Goal: Task Accomplishment & Management: Use online tool/utility

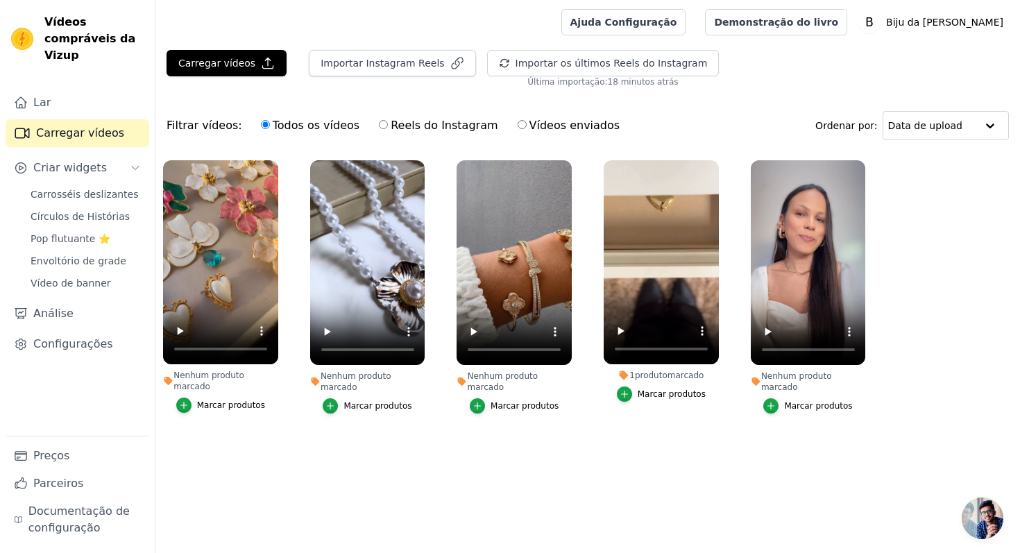
click at [505, 401] on font "Marcar produtos" at bounding box center [525, 406] width 68 height 10
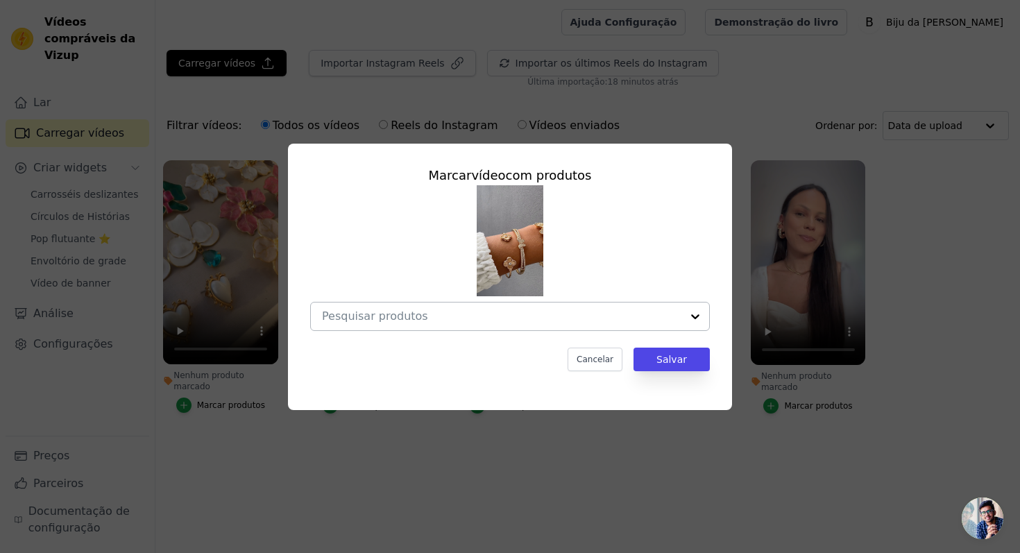
click at [480, 314] on input "Nenhum produto marcado Marcar vídeo com produtos Cancelar Salvar Marcar produtos" at bounding box center [502, 316] width 360 height 13
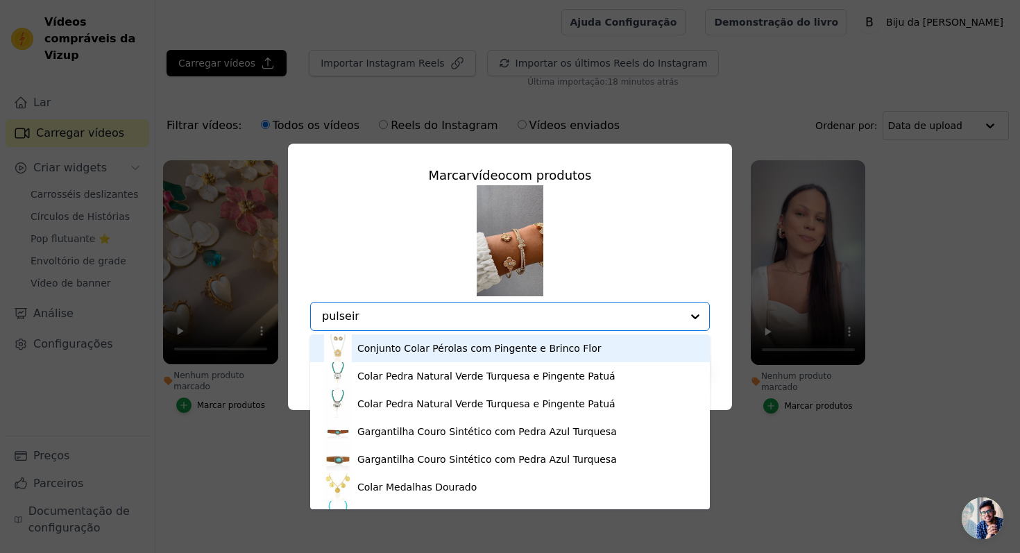
type input "pulseira"
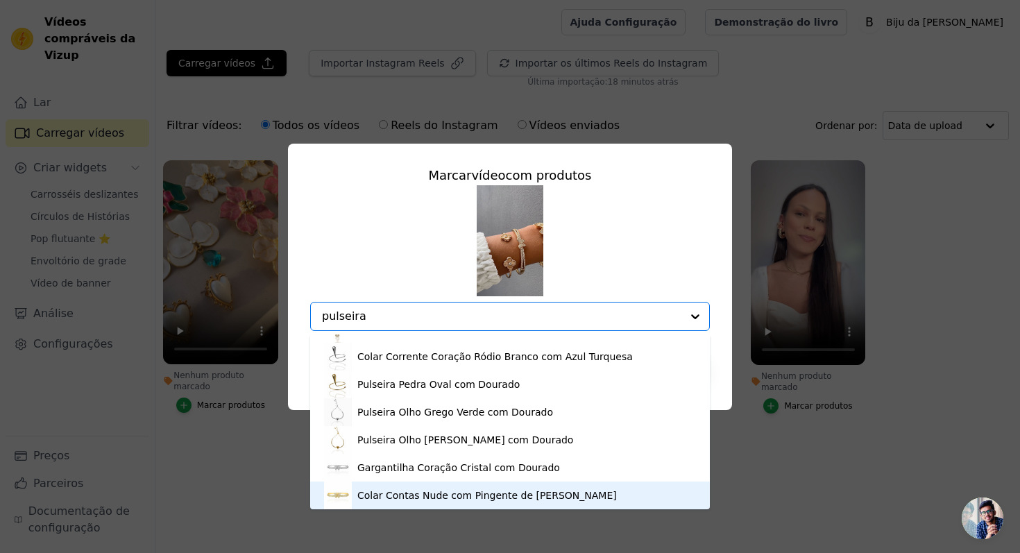
scroll to position [269, 0]
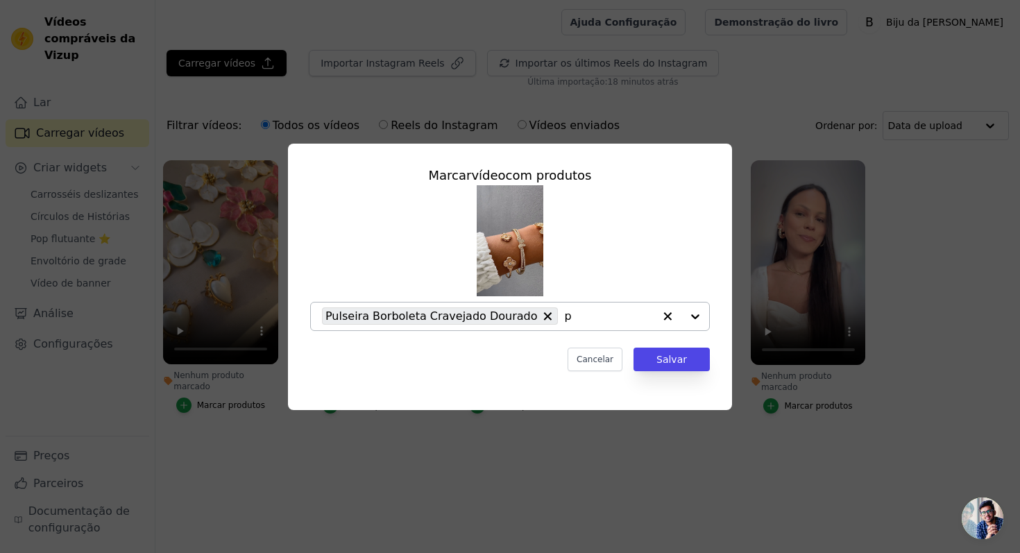
type input "pu"
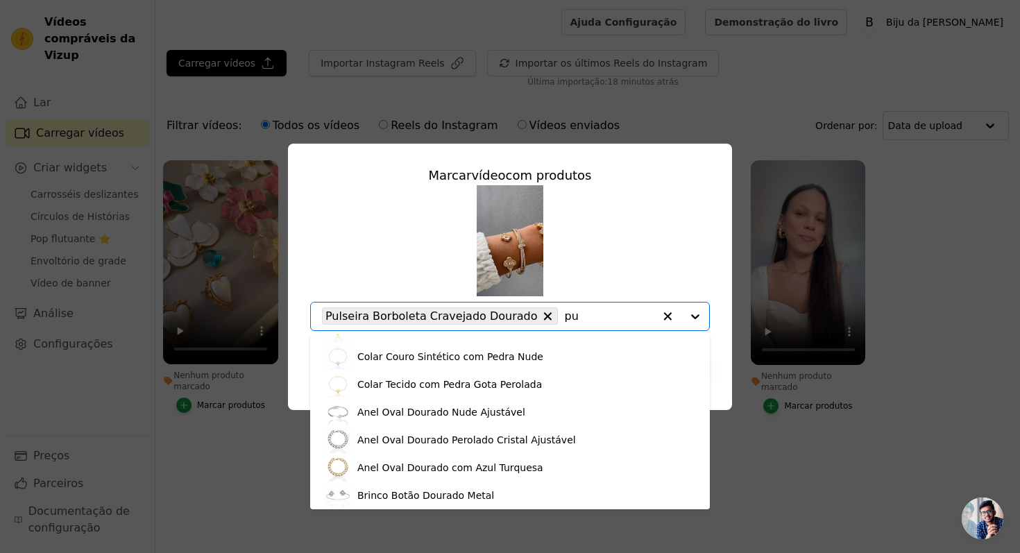
scroll to position [547, 0]
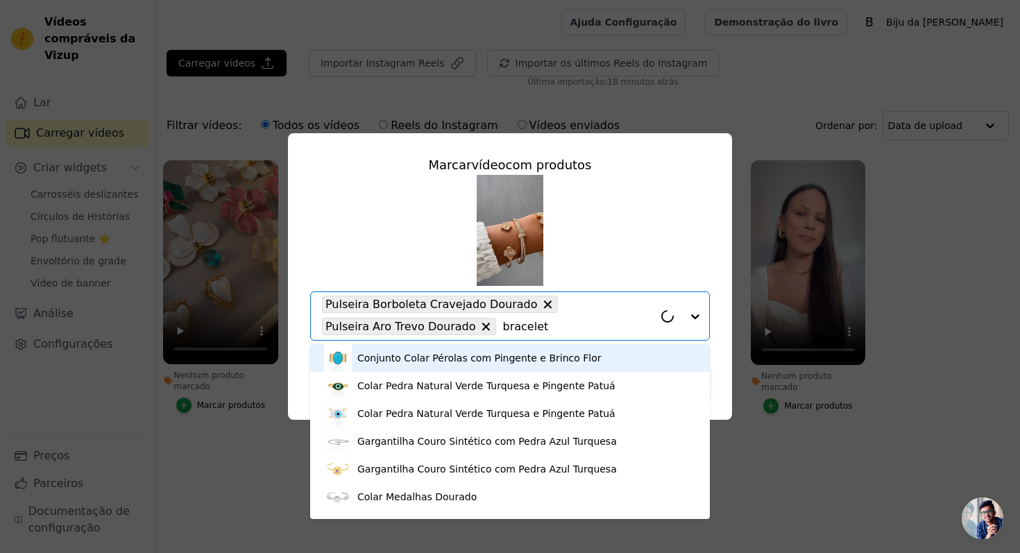
type input "bracelete"
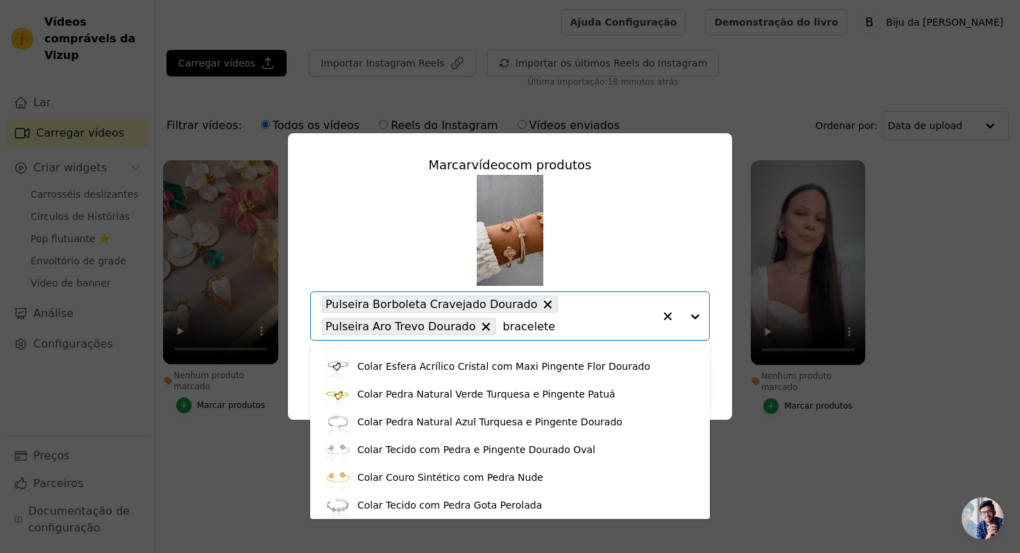
scroll to position [436, 0]
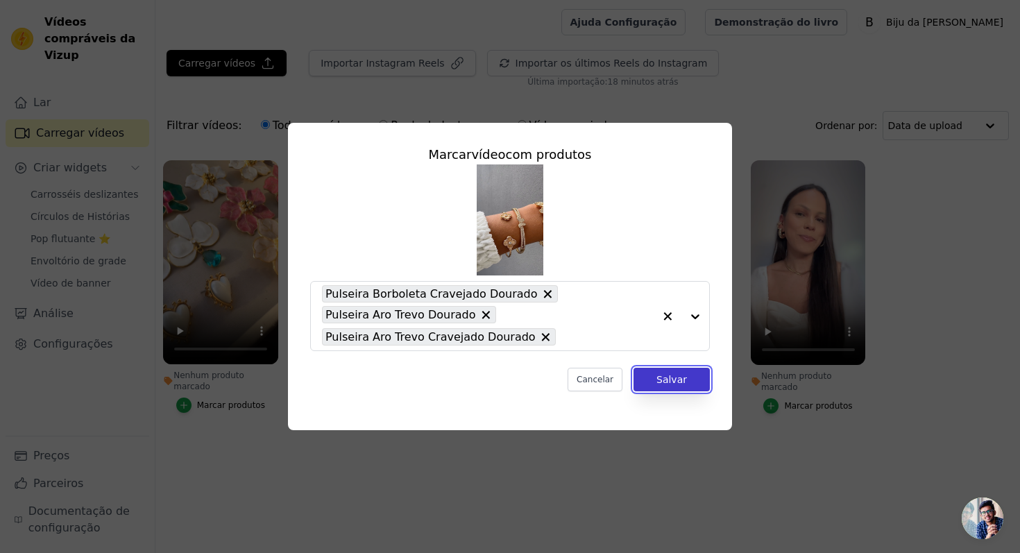
click at [677, 380] on font "Salvar" at bounding box center [672, 379] width 31 height 11
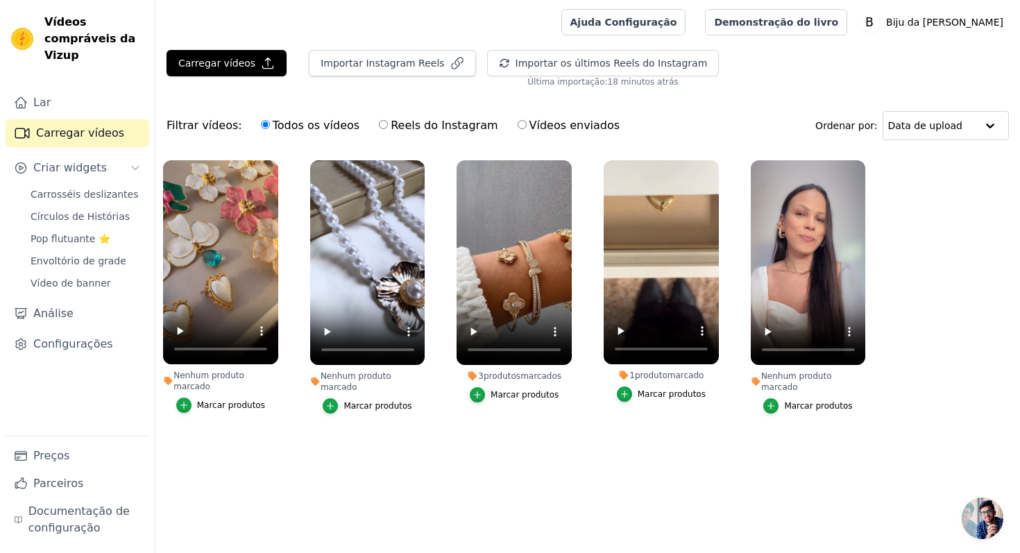
click at [370, 401] on font "Marcar produtos" at bounding box center [378, 406] width 68 height 10
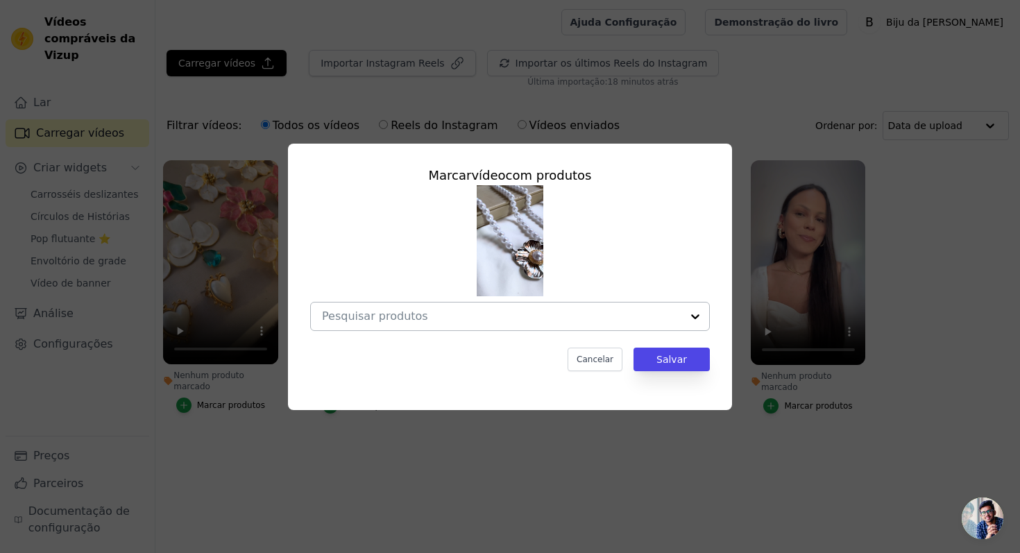
click at [408, 324] on div at bounding box center [502, 317] width 360 height 28
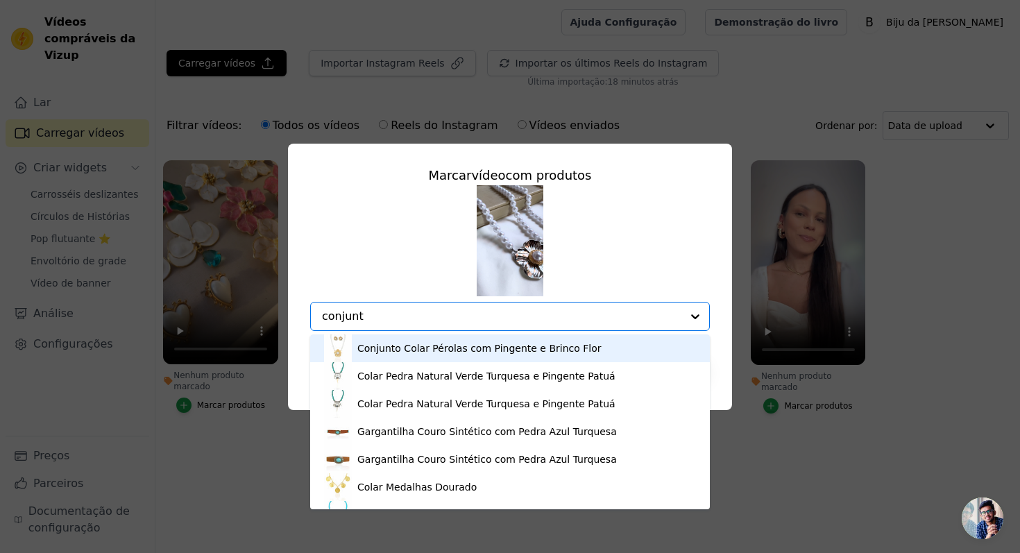
type input "conjunto"
click at [391, 346] on font "Conjunto Colar Pérolas com Pingente e Brinco Flor" at bounding box center [479, 348] width 244 height 11
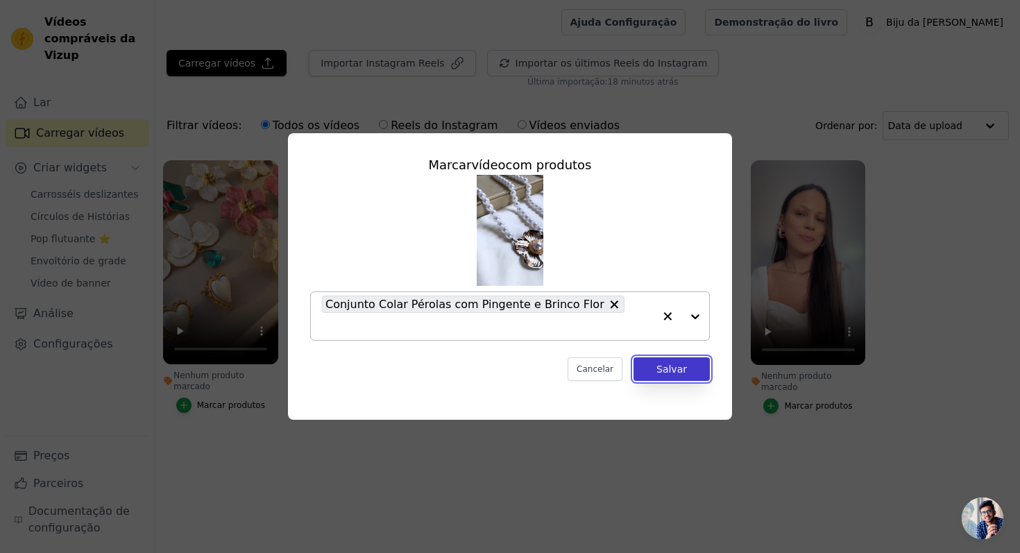
click at [657, 360] on button "Salvar" at bounding box center [672, 369] width 76 height 24
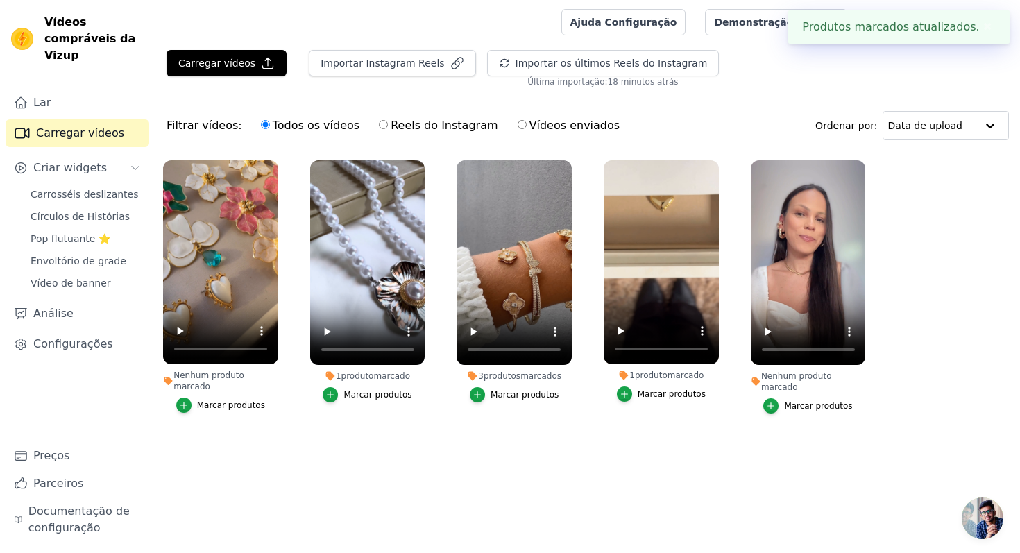
click at [241, 400] on font "Marcar produtos" at bounding box center [231, 405] width 68 height 10
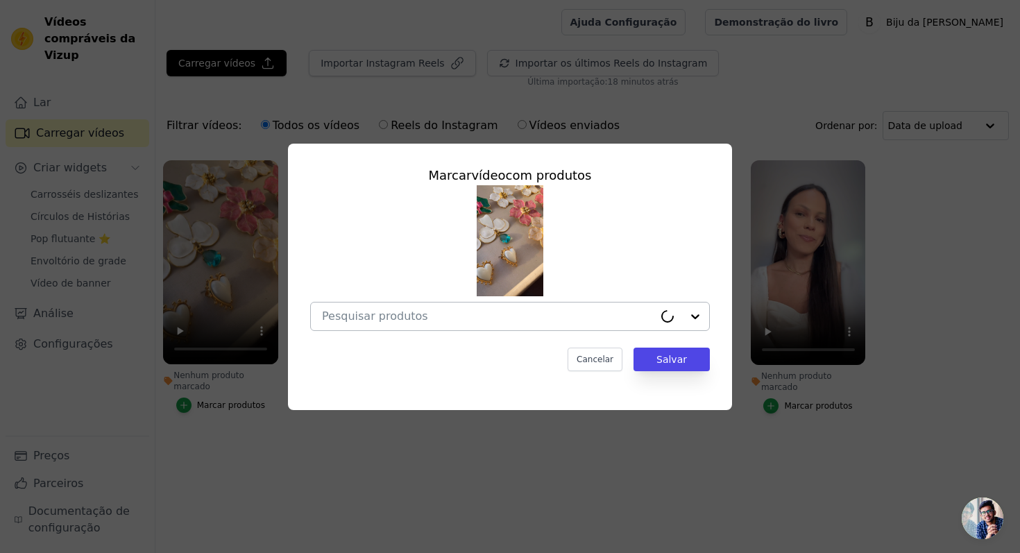
click at [391, 317] on input "Nenhum produto marcado Marcar vídeo com produtos Cancelar Salvar Marcar produtos" at bounding box center [488, 316] width 332 height 13
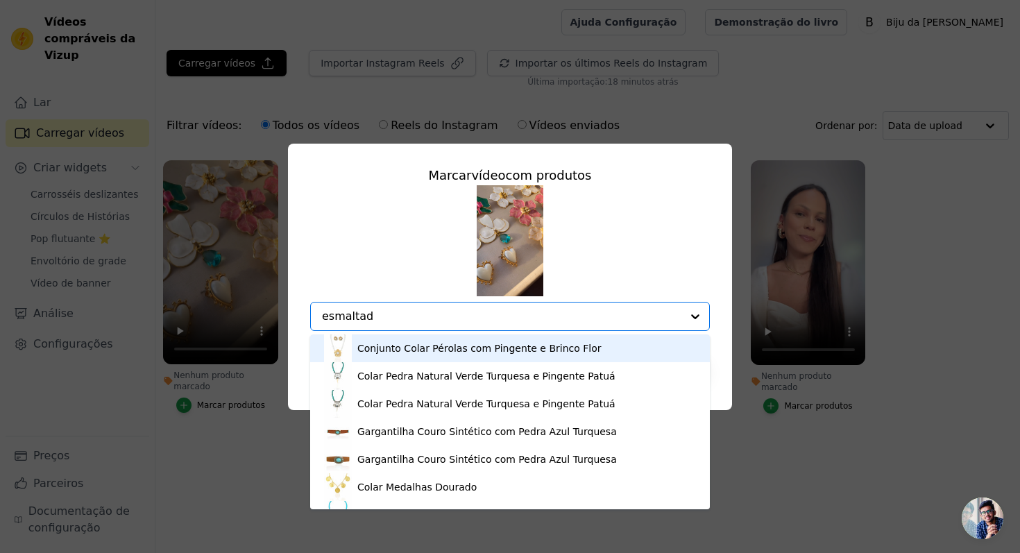
type input "esmaltado"
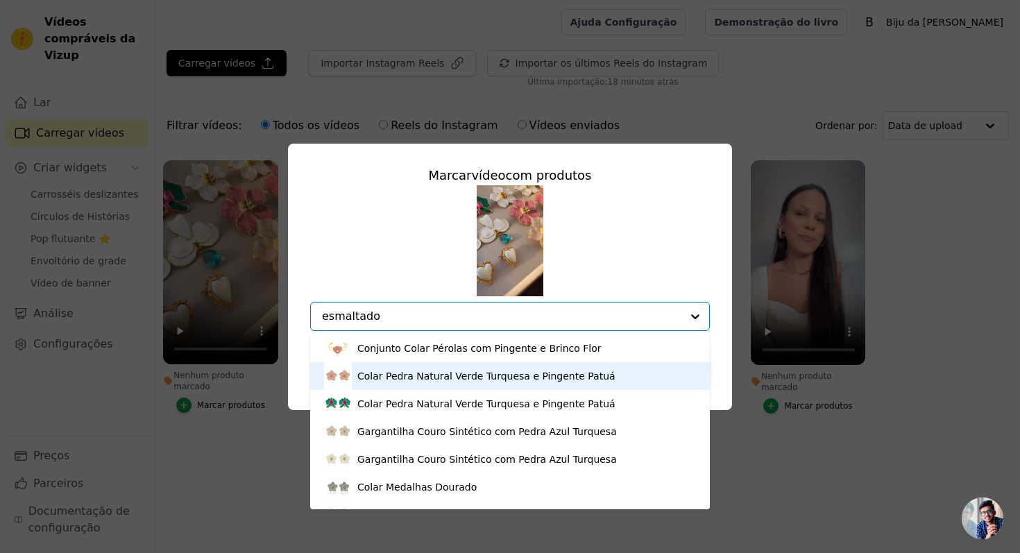
click at [421, 375] on font "Colar Pedra Natural Verde Turquesa e Pingente Patuá" at bounding box center [486, 376] width 258 height 11
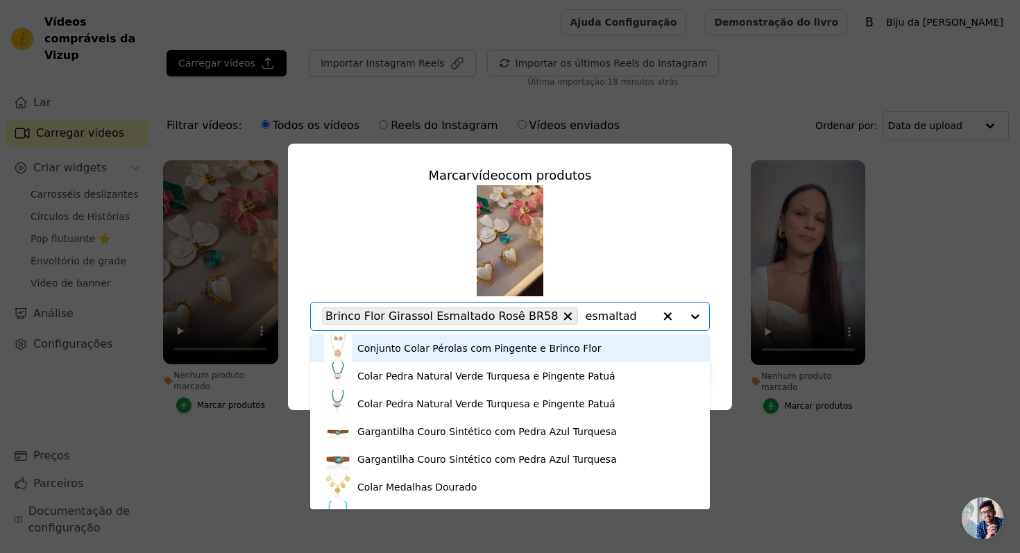
type input "esmaltado"
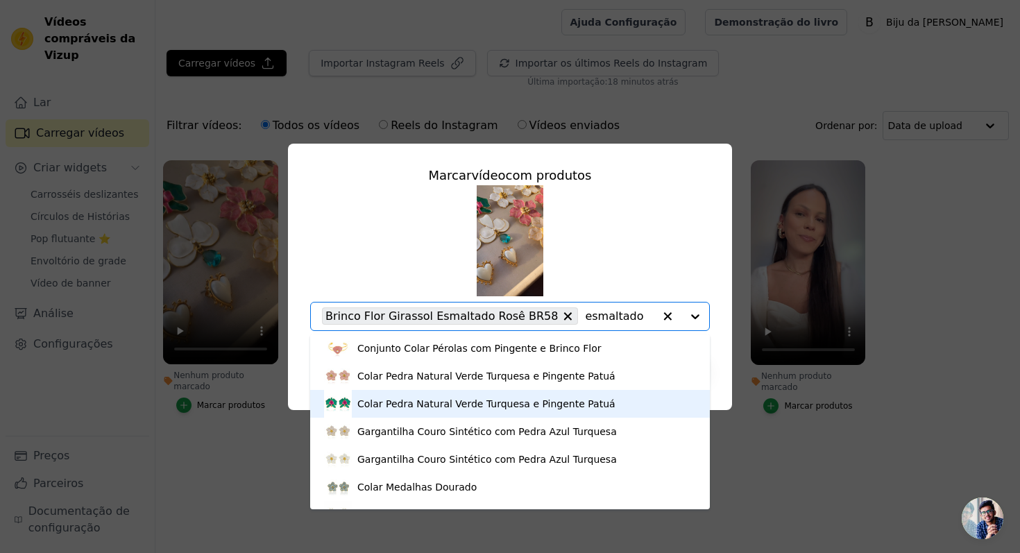
click at [430, 405] on font "Colar Pedra Natural Verde Turquesa e Pingente Patuá" at bounding box center [486, 403] width 258 height 11
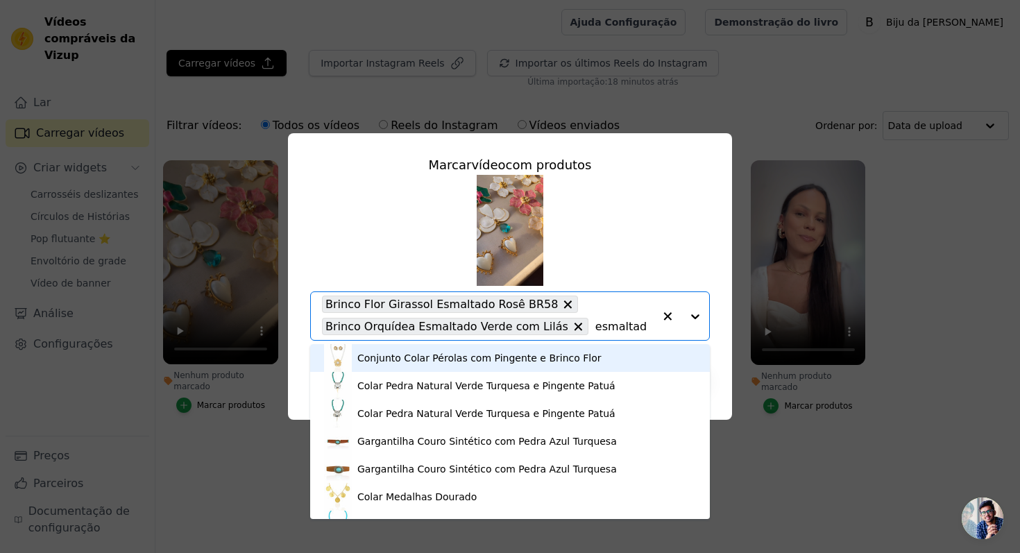
type input "esmaltado"
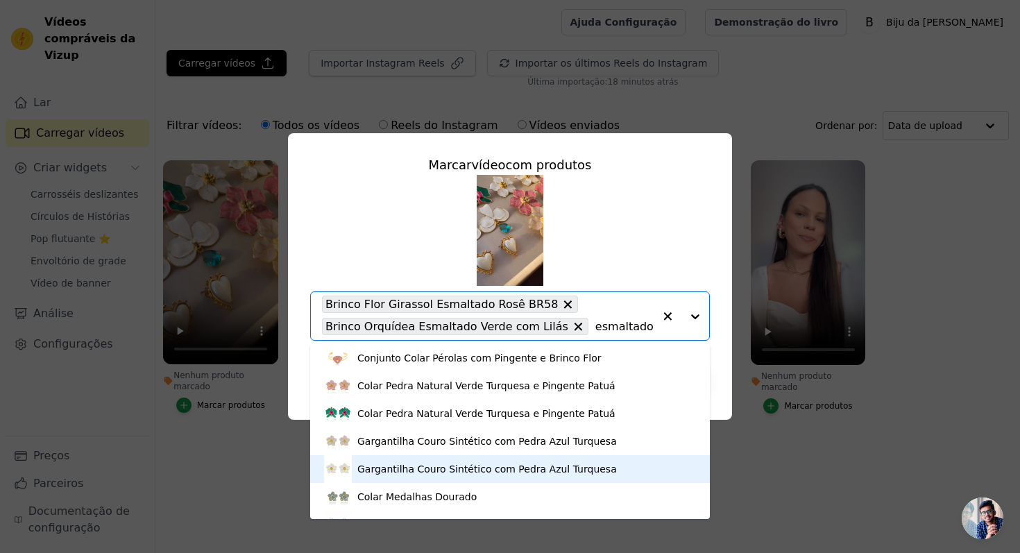
click at [420, 465] on font "Gargantilha Couro Sintético com Pedra Azul Turquesa" at bounding box center [487, 469] width 260 height 11
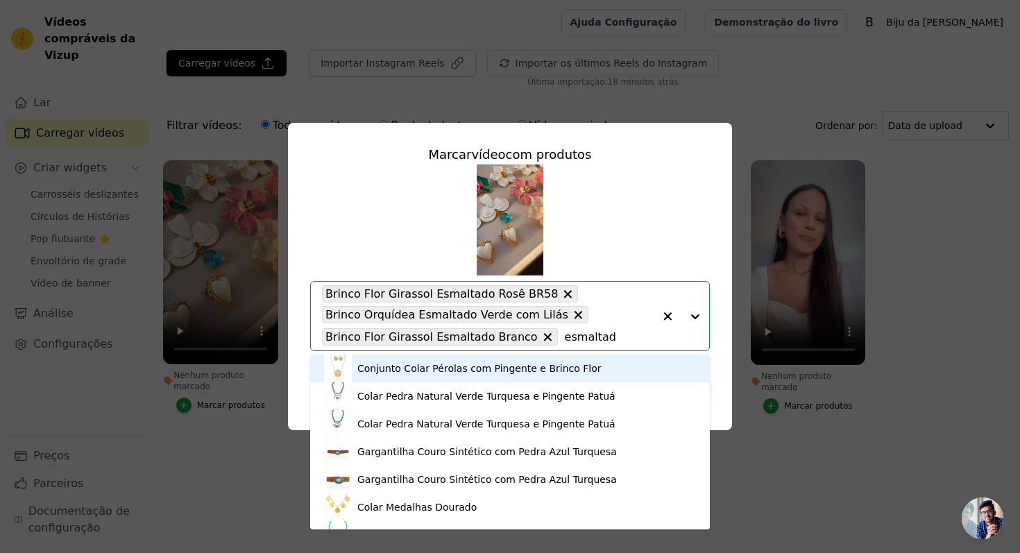
type input "esmaltado"
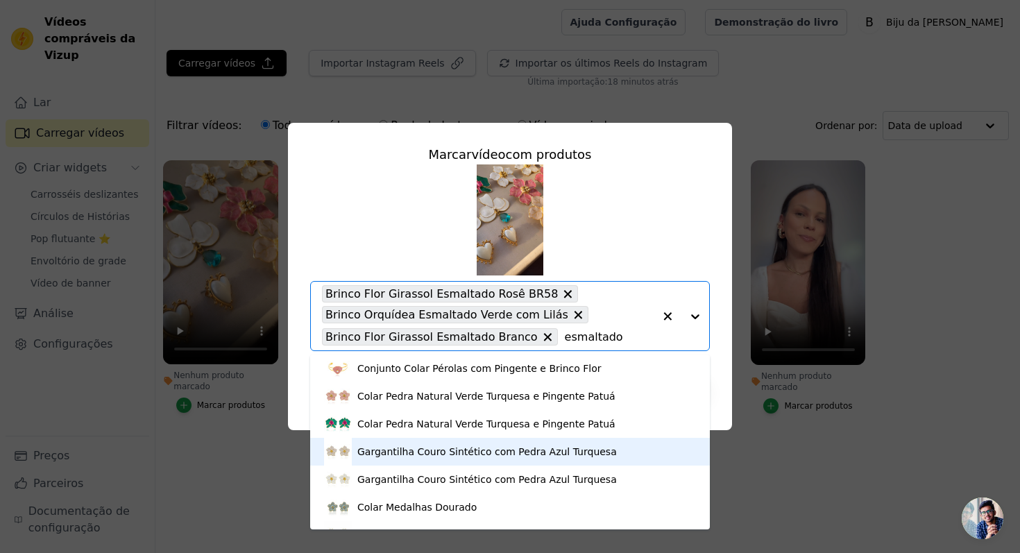
click at [432, 456] on font "Gargantilha Couro Sintético com Pedra Azul Turquesa" at bounding box center [487, 451] width 260 height 11
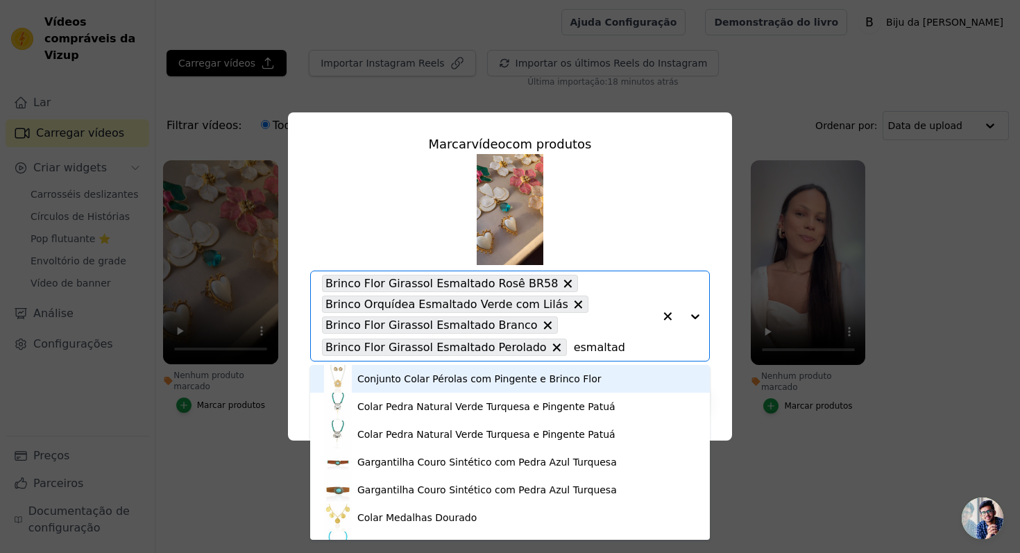
type input "esmaltado"
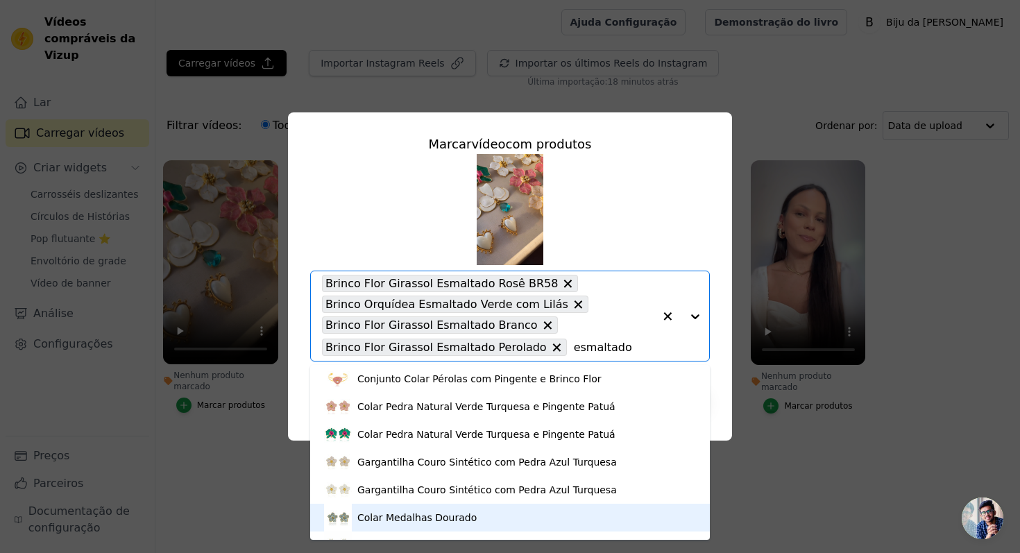
scroll to position [19, 0]
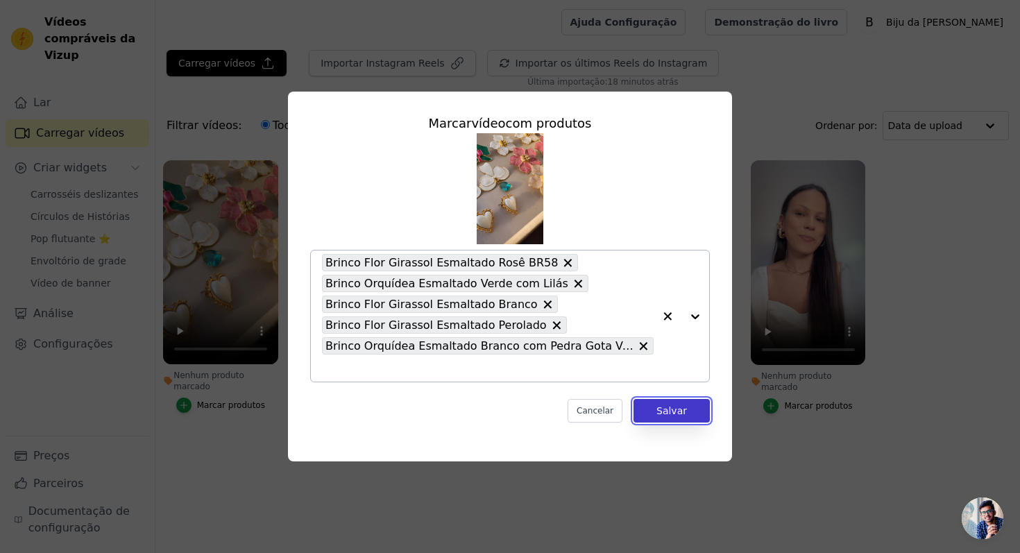
click at [675, 410] on font "Salvar" at bounding box center [672, 410] width 31 height 11
